Goal: Information Seeking & Learning: Learn about a topic

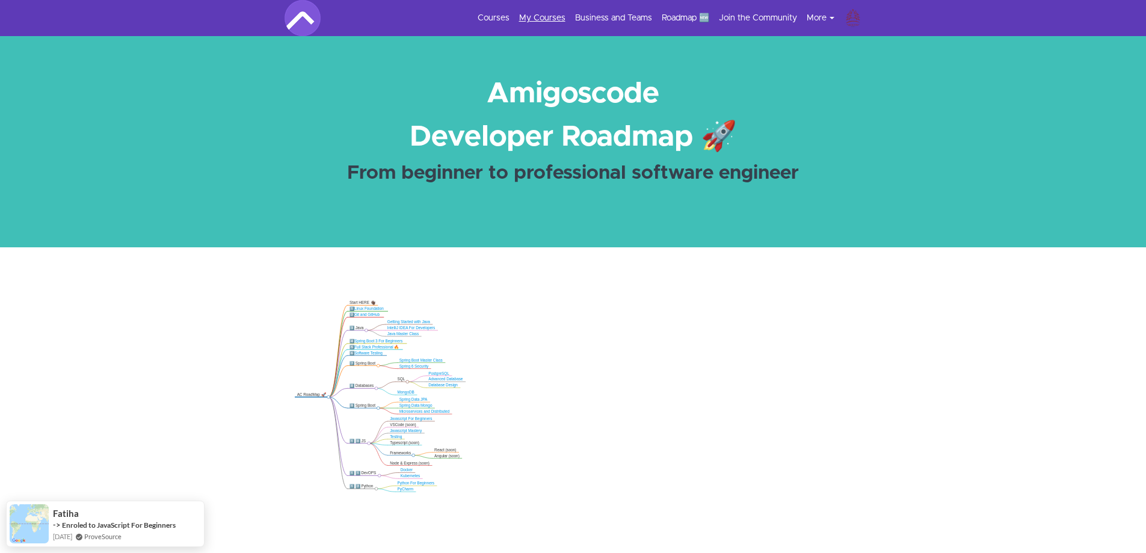
click at [534, 17] on link "My Courses" at bounding box center [542, 18] width 46 height 12
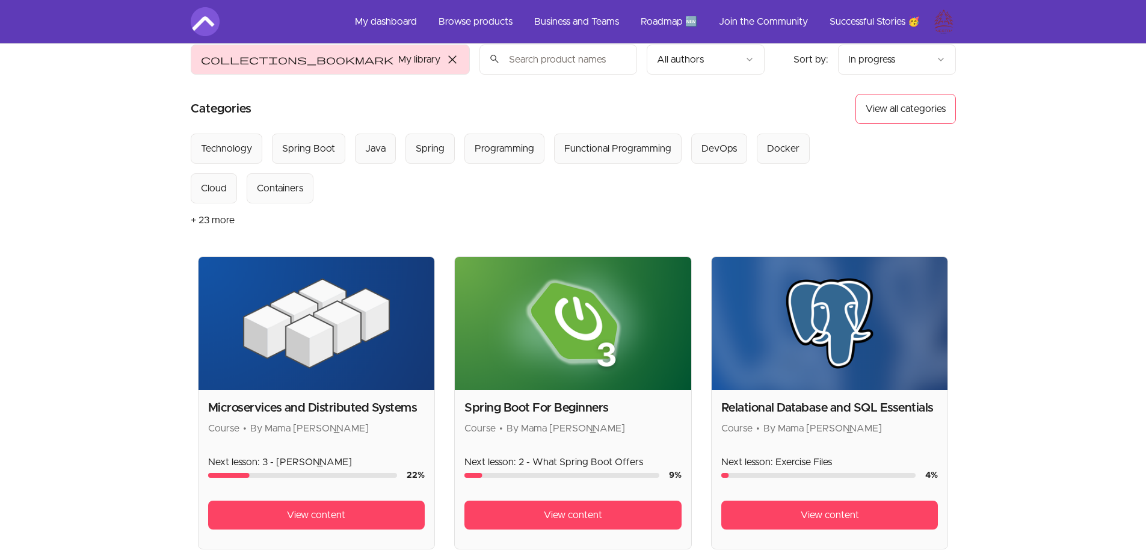
scroll to position [120, 0]
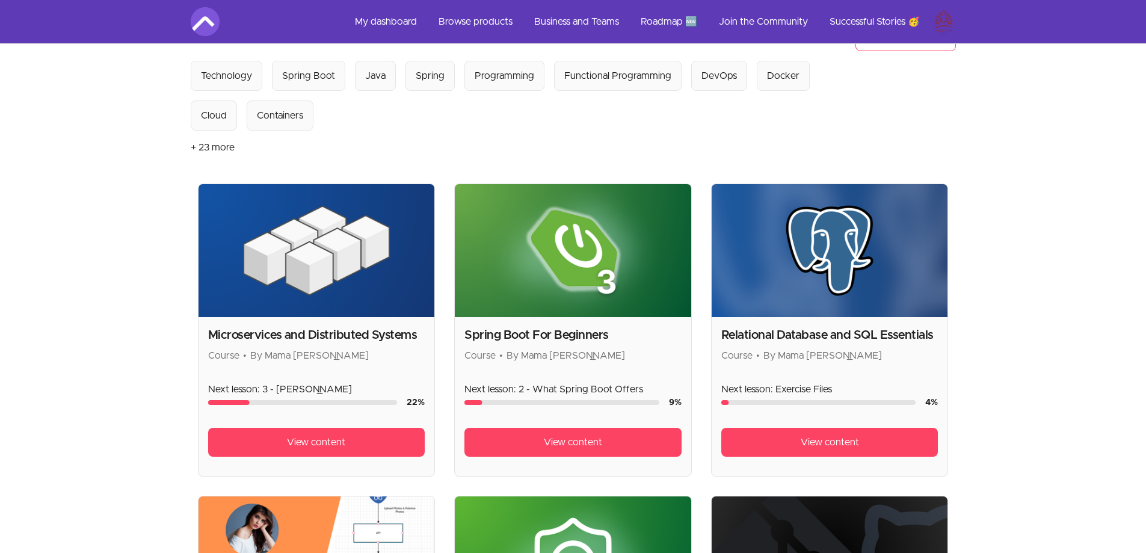
click at [318, 330] on h2 "Microservices and Distributed Systems" at bounding box center [316, 335] width 217 height 17
click at [316, 443] on span "View content" at bounding box center [316, 442] width 58 height 14
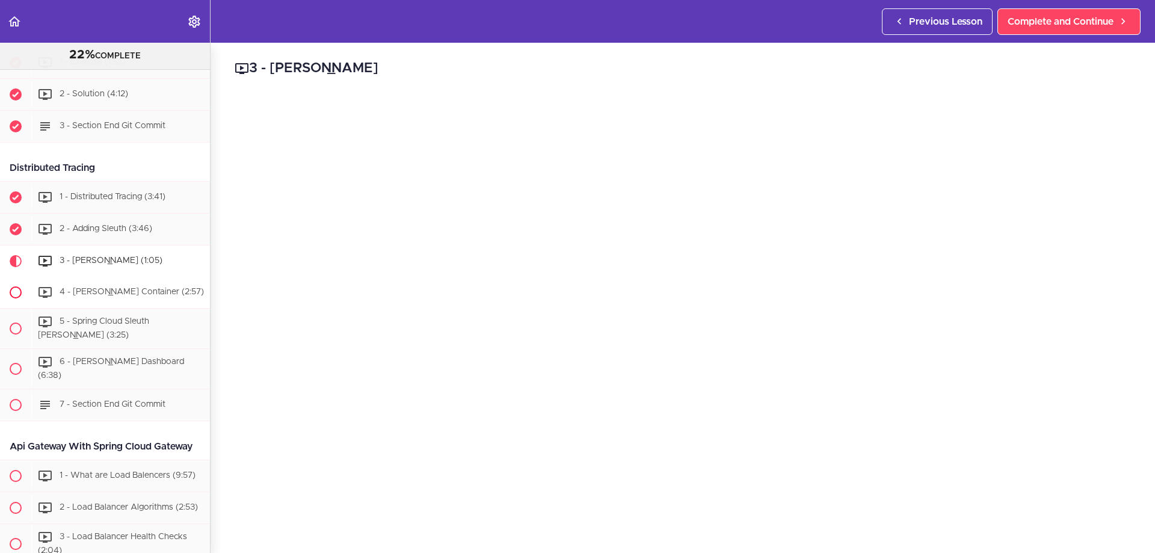
scroll to position [1426, 0]
